Goal: Understand process/instructions: Learn how to perform a task or action

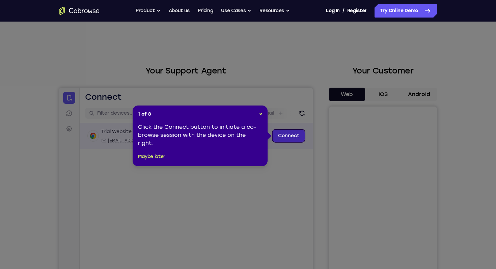
click at [282, 138] on link "Connect" at bounding box center [289, 136] width 32 height 12
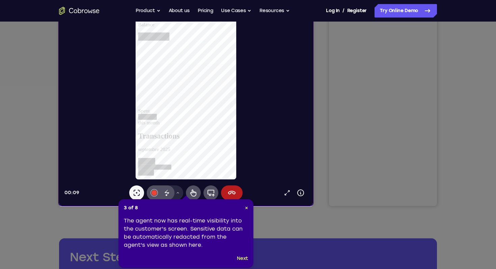
scroll to position [107, 0]
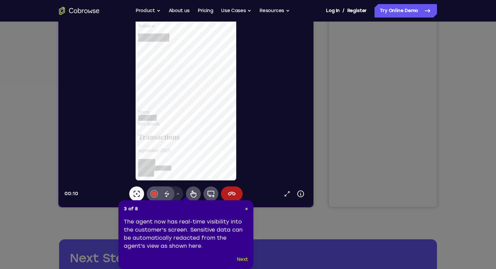
click at [242, 260] on button "Next" at bounding box center [242, 260] width 11 height 8
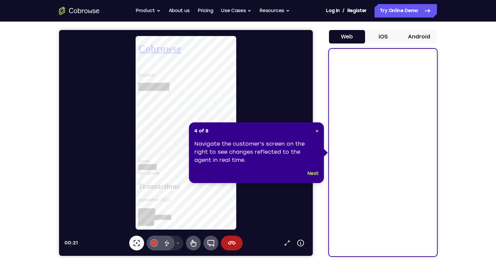
scroll to position [53, 0]
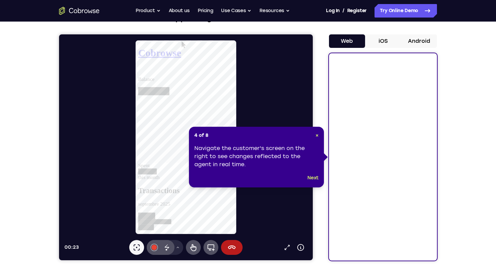
click at [382, 45] on button "iOS" at bounding box center [383, 40] width 36 height 13
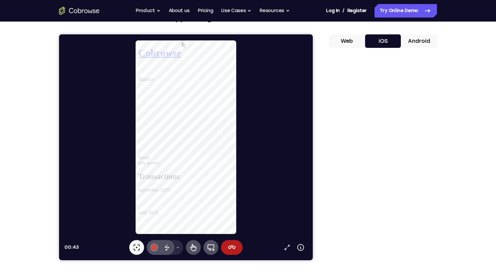
click at [357, 41] on button "Web" at bounding box center [347, 40] width 36 height 13
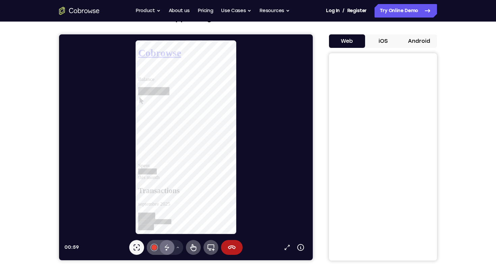
click at [166, 248] on icon at bounding box center [167, 247] width 4 height 4
click at [215, 249] on button "Full device" at bounding box center [210, 247] width 15 height 15
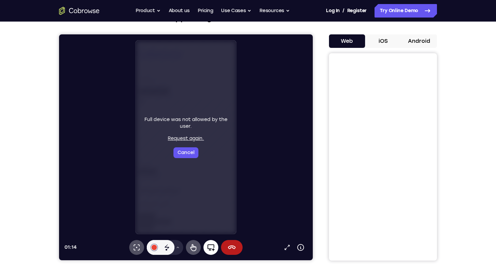
click at [210, 247] on icon at bounding box center [211, 248] width 8 height 8
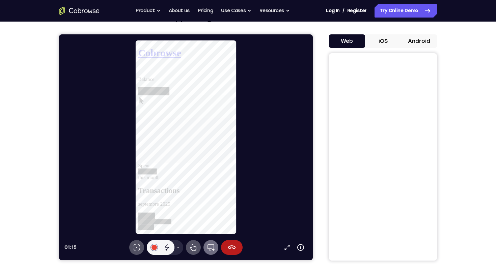
click at [210, 247] on icon at bounding box center [211, 248] width 8 height 8
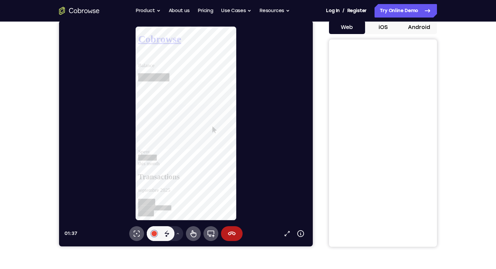
scroll to position [60, 0]
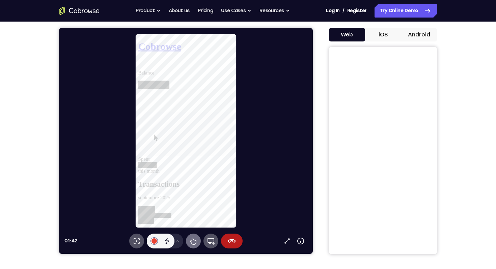
click at [190, 242] on icon at bounding box center [193, 241] width 8 height 8
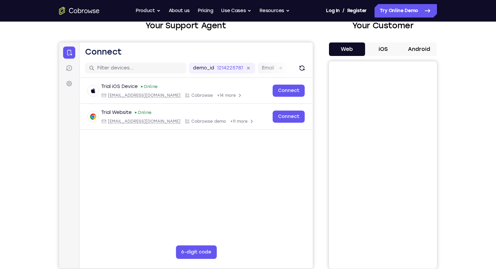
scroll to position [39, 0]
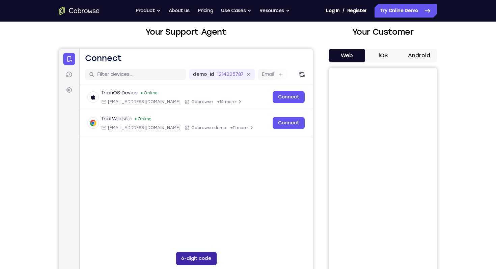
click at [189, 258] on button "6-digit code" at bounding box center [196, 258] width 41 height 13
